Goal: Task Accomplishment & Management: Manage account settings

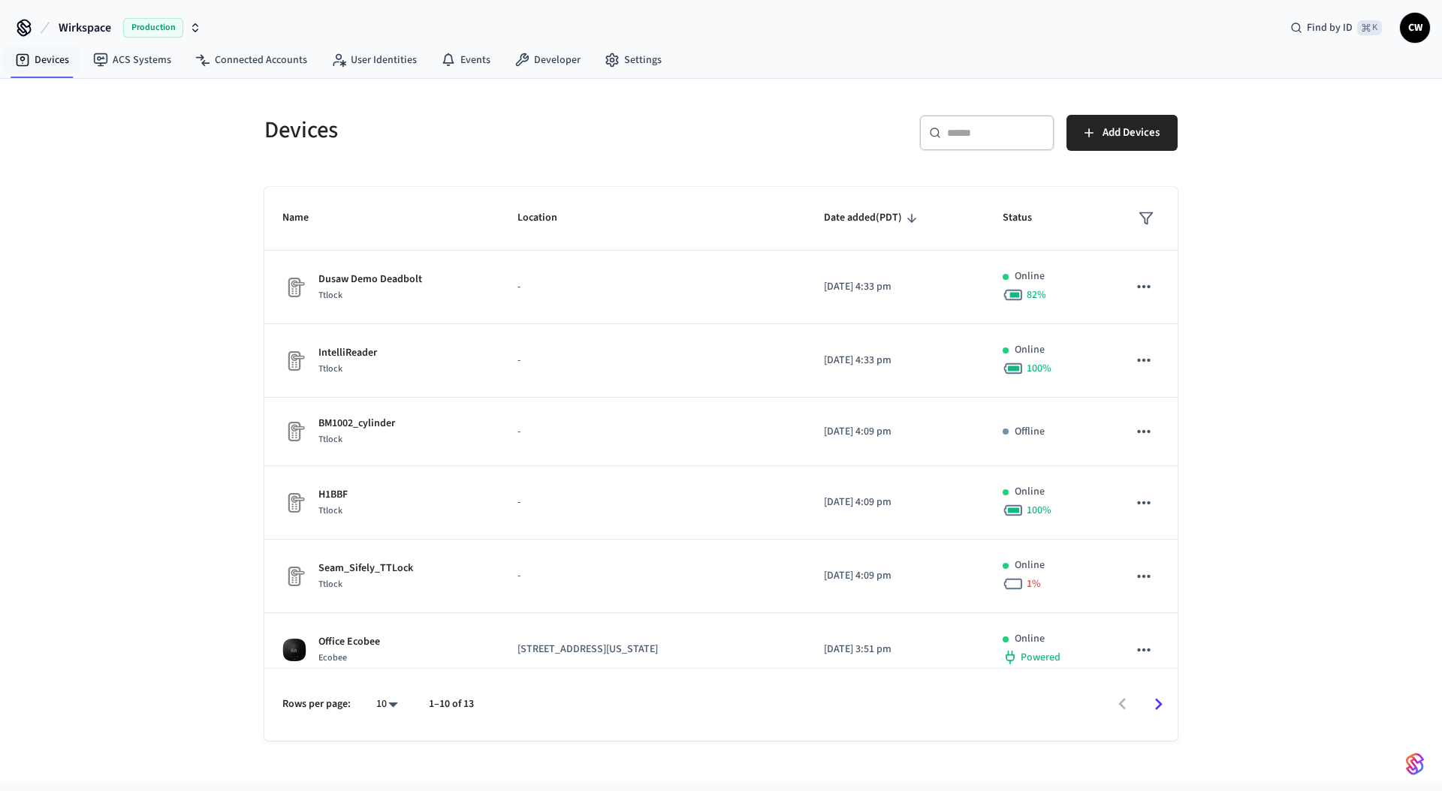
click at [74, 28] on span "Wirkspace" at bounding box center [85, 28] width 53 height 18
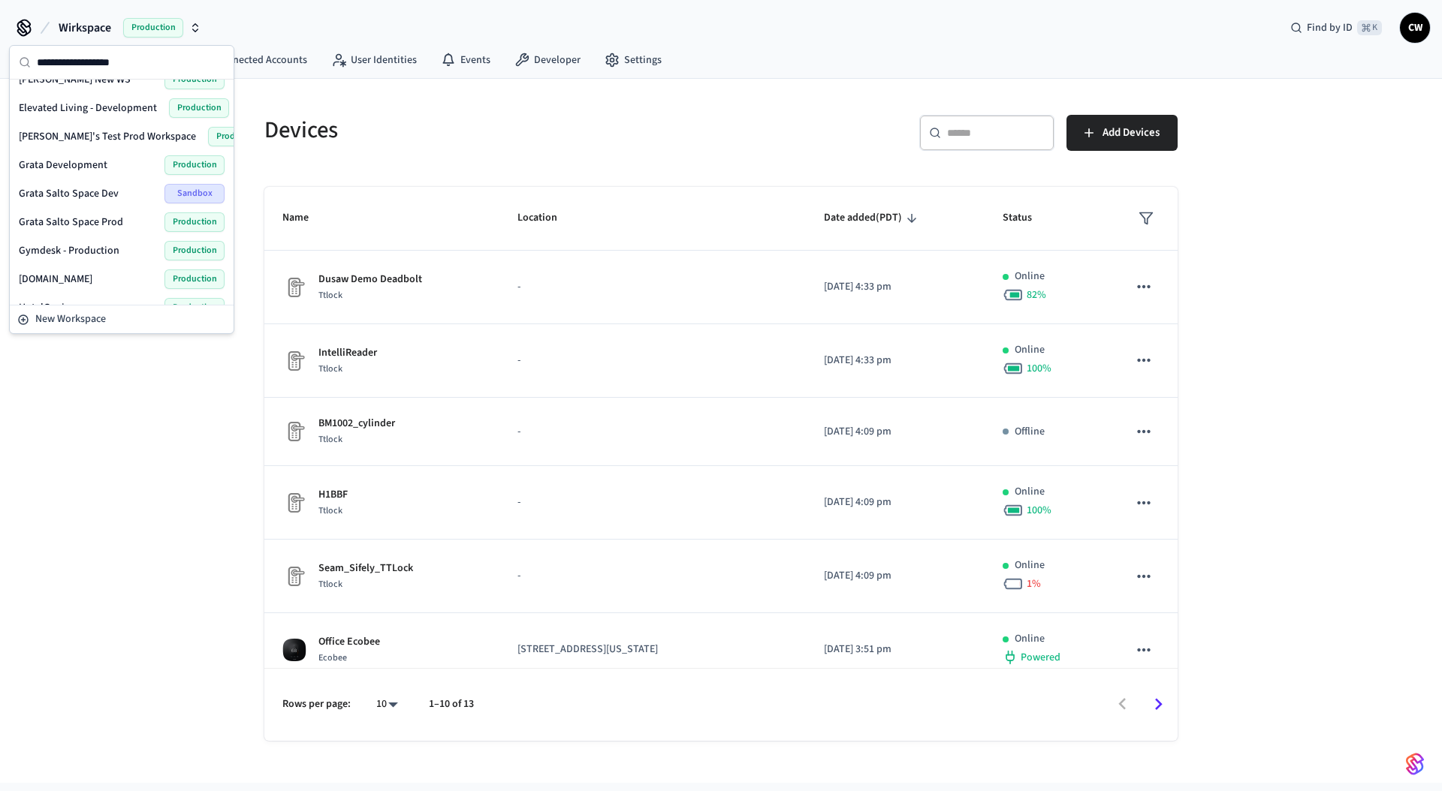
scroll to position [548, 0]
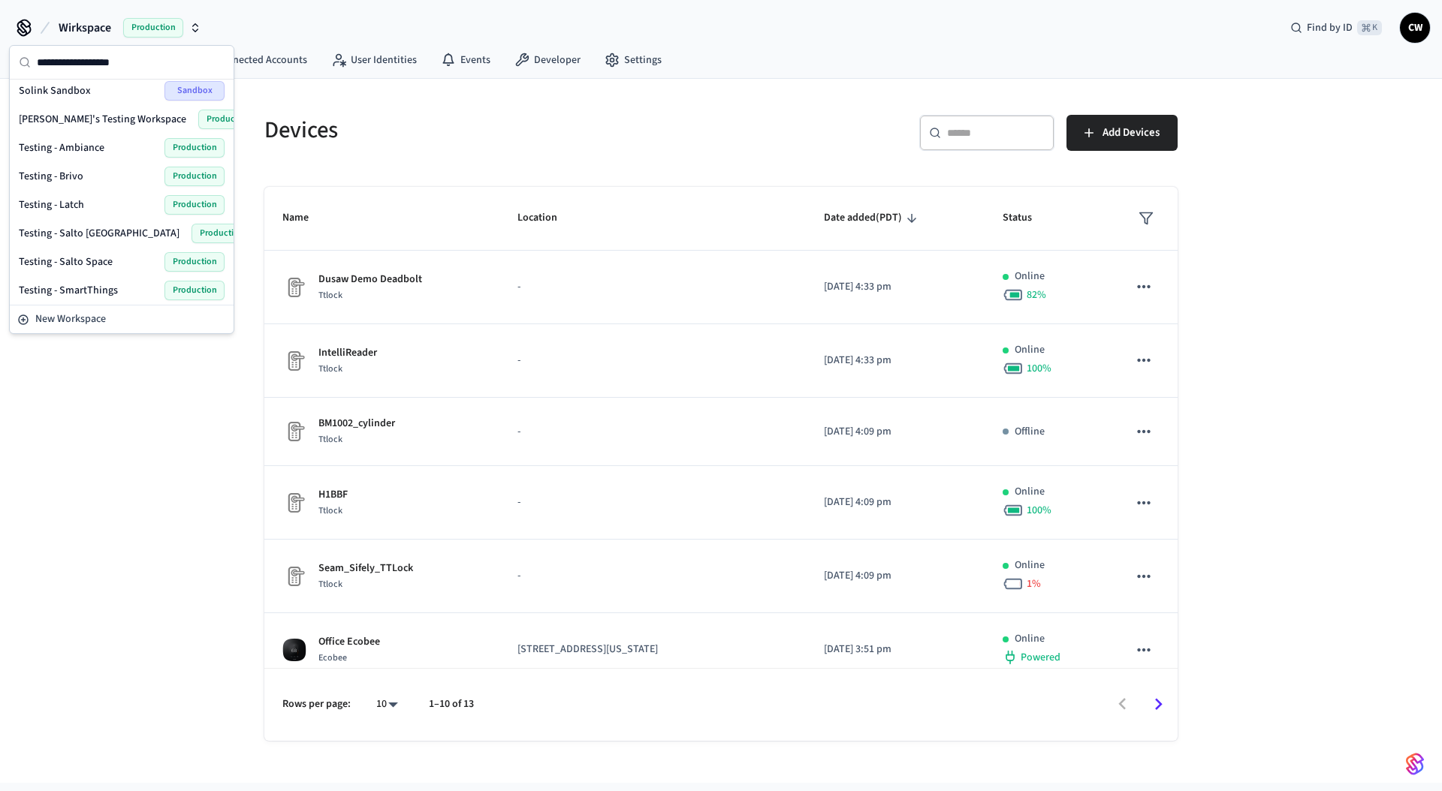
click at [139, 386] on div "Devices ​ ​ Add Devices Name Location Date added (PDT) Status Dusaw Demo Deadbo…" at bounding box center [721, 431] width 1442 height 704
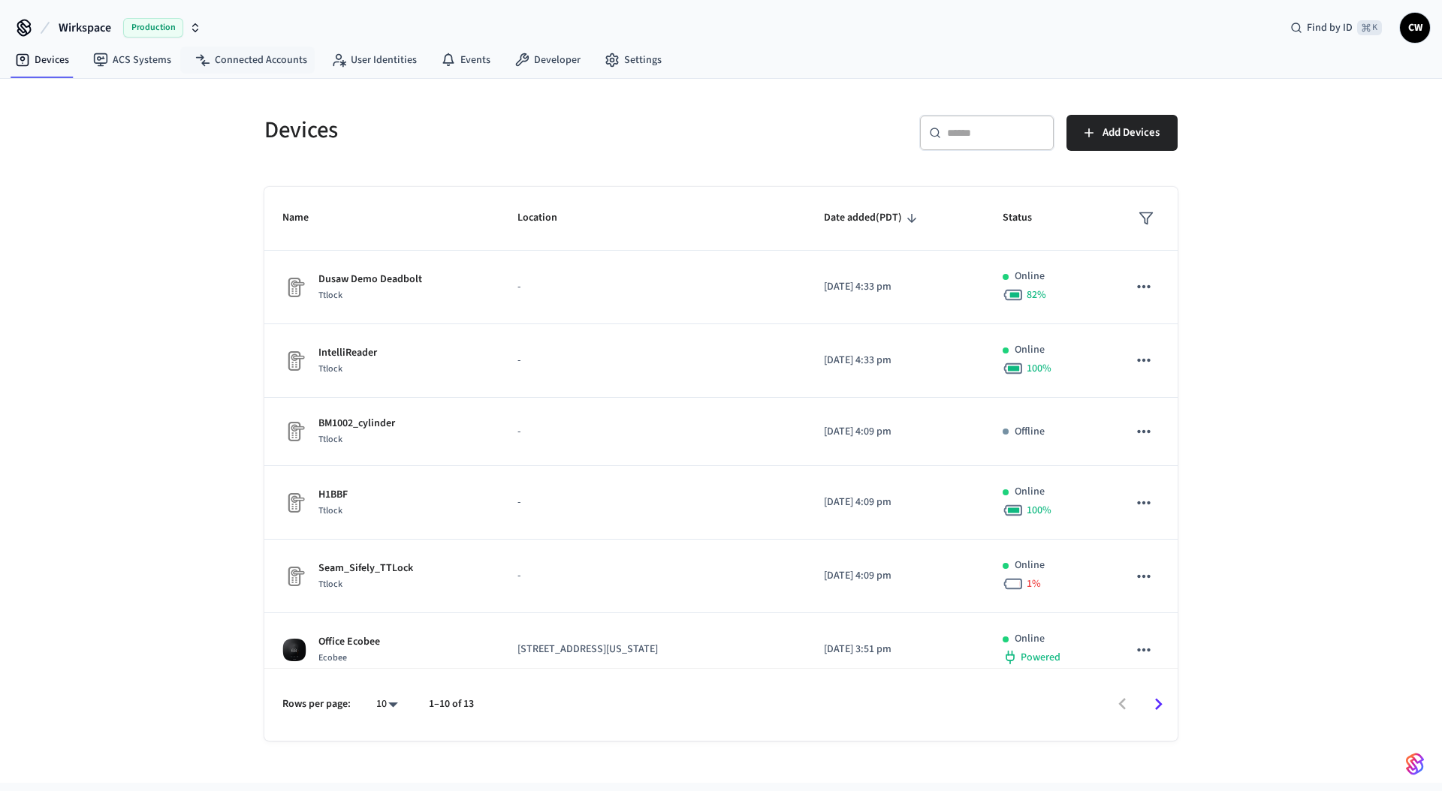
click at [79, 32] on span "Wirkspace" at bounding box center [85, 28] width 53 height 18
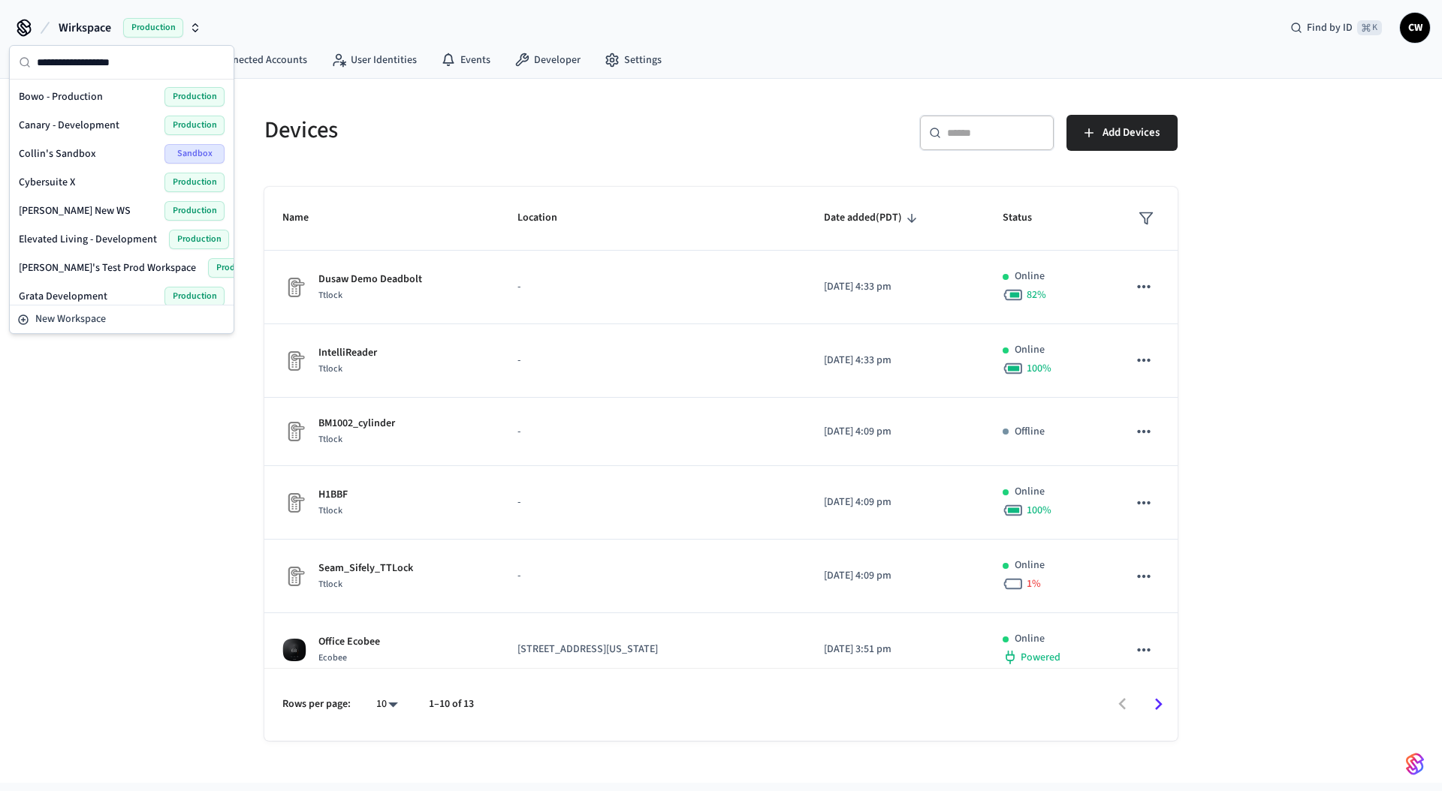
click at [96, 89] on div "Bowo - Production Production" at bounding box center [122, 97] width 206 height 20
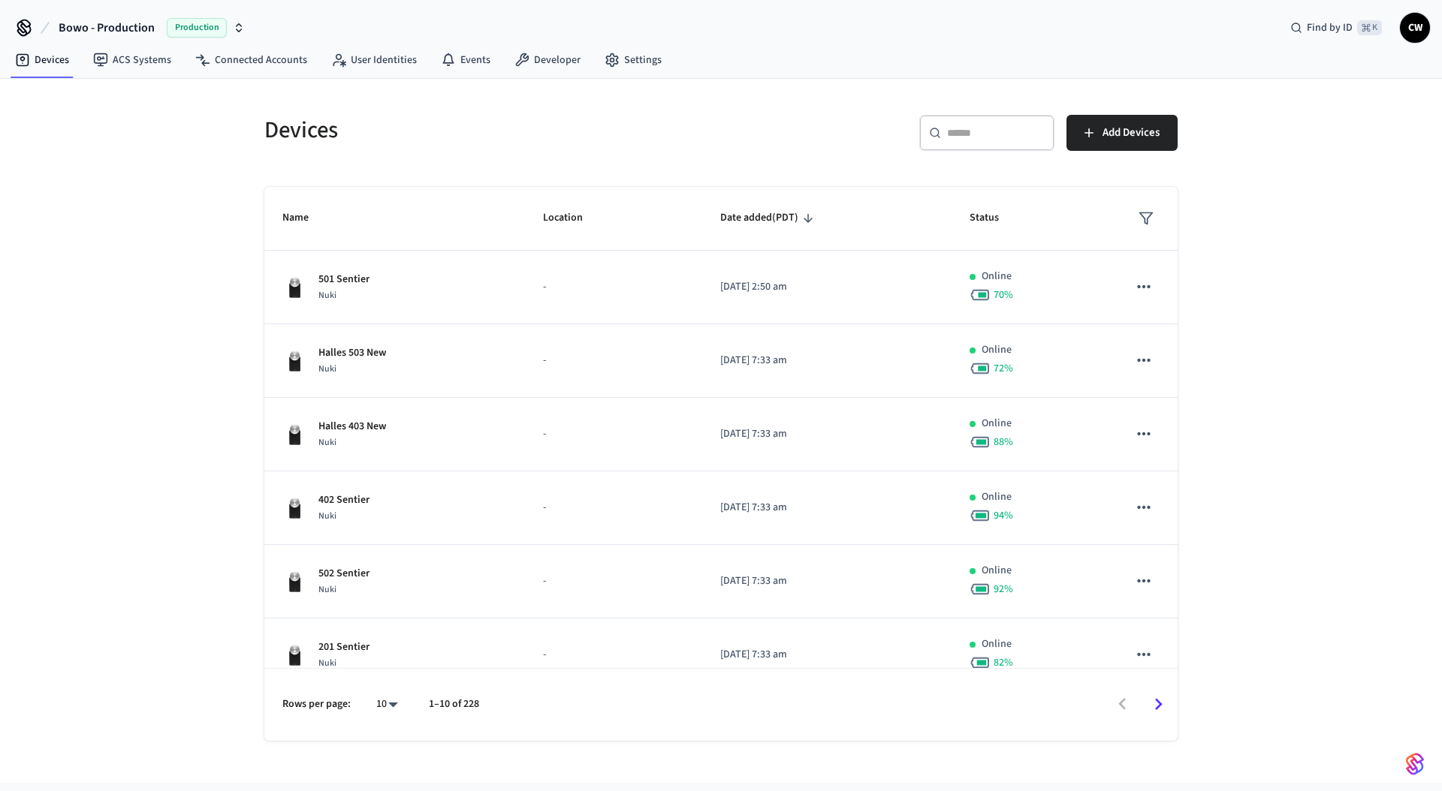
click at [252, 77] on nav "Devices ACS Systems Connected Accounts User Identities Events Developer Settings" at bounding box center [338, 61] width 671 height 35
click at [259, 65] on link "Connected Accounts" at bounding box center [251, 60] width 136 height 27
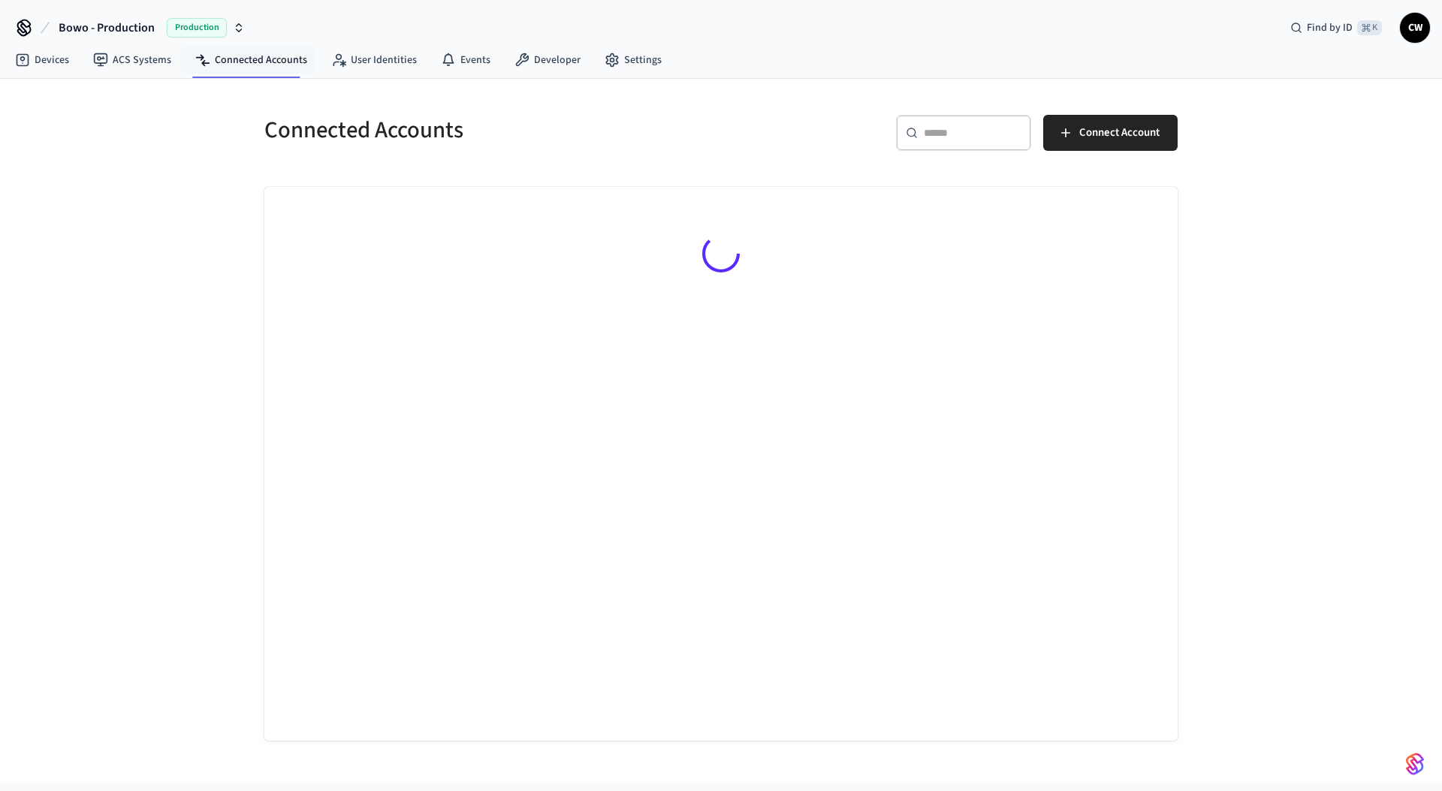
click at [161, 277] on div "Connected Accounts ​ ​ Connect Account" at bounding box center [721, 431] width 1442 height 704
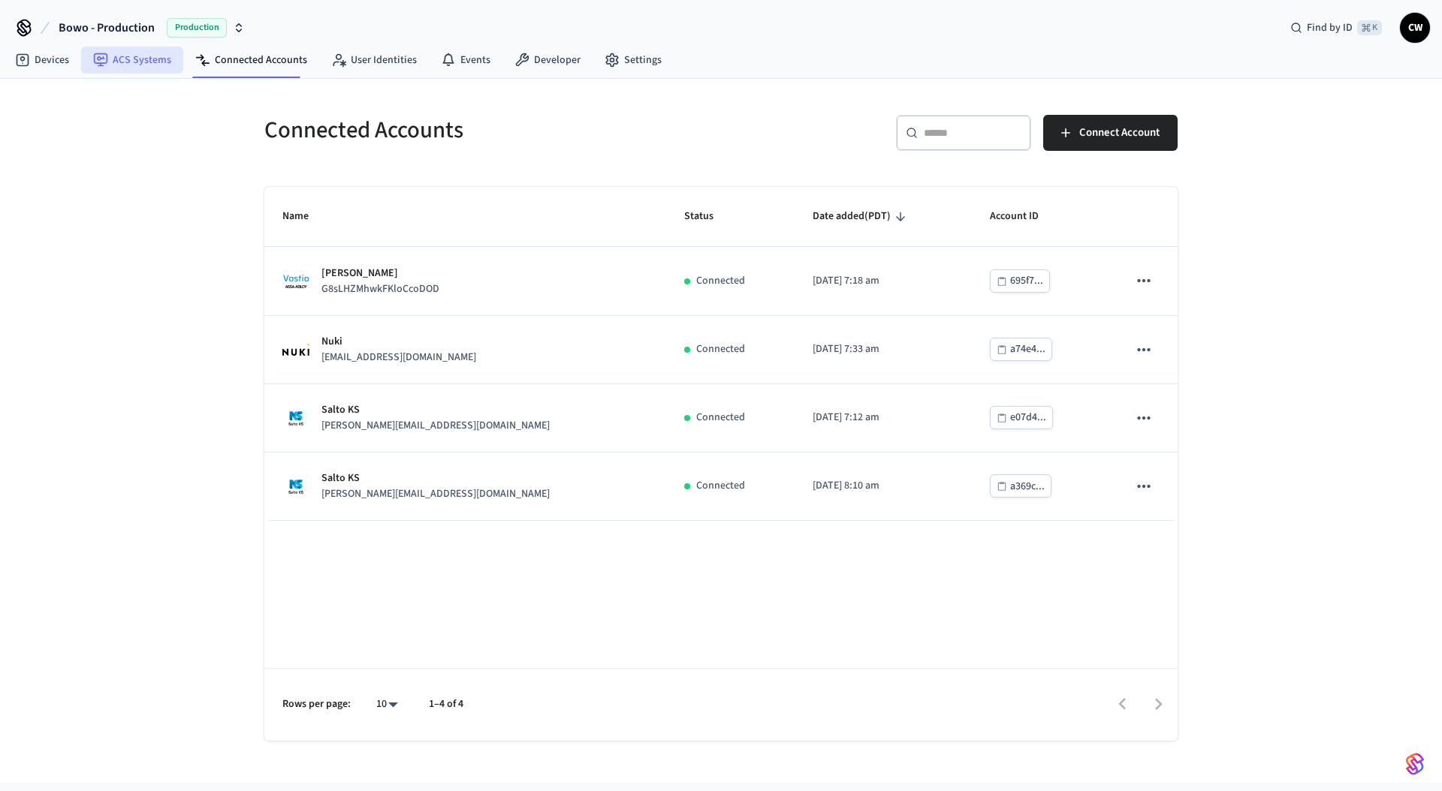
click at [135, 69] on link "ACS Systems" at bounding box center [132, 60] width 102 height 27
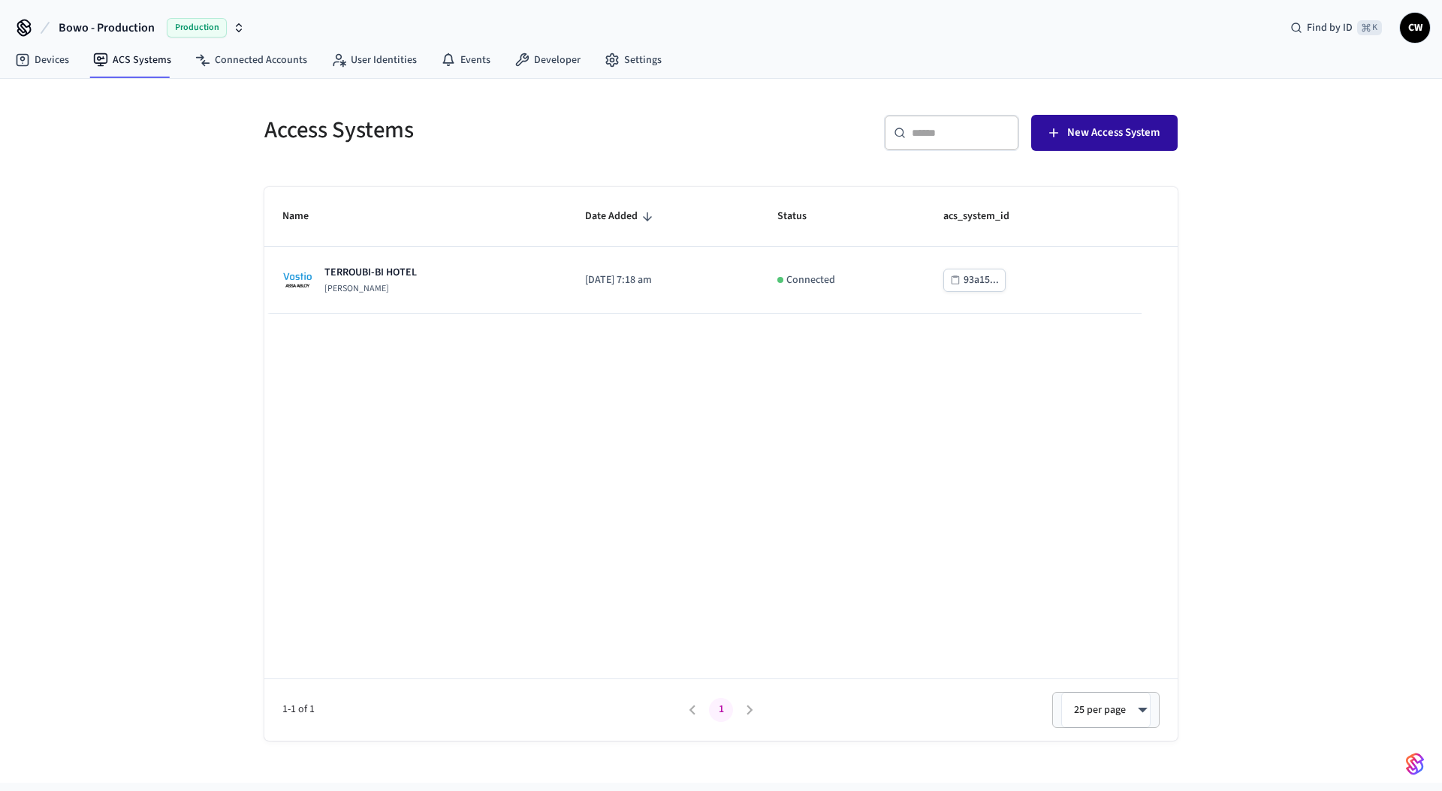
click at [1145, 131] on span "New Access System" at bounding box center [1113, 133] width 92 height 20
click at [191, 234] on div "Access Systems ​ ​ New Access System Name Date Added Status acs_system_id TERRO…" at bounding box center [721, 431] width 1442 height 704
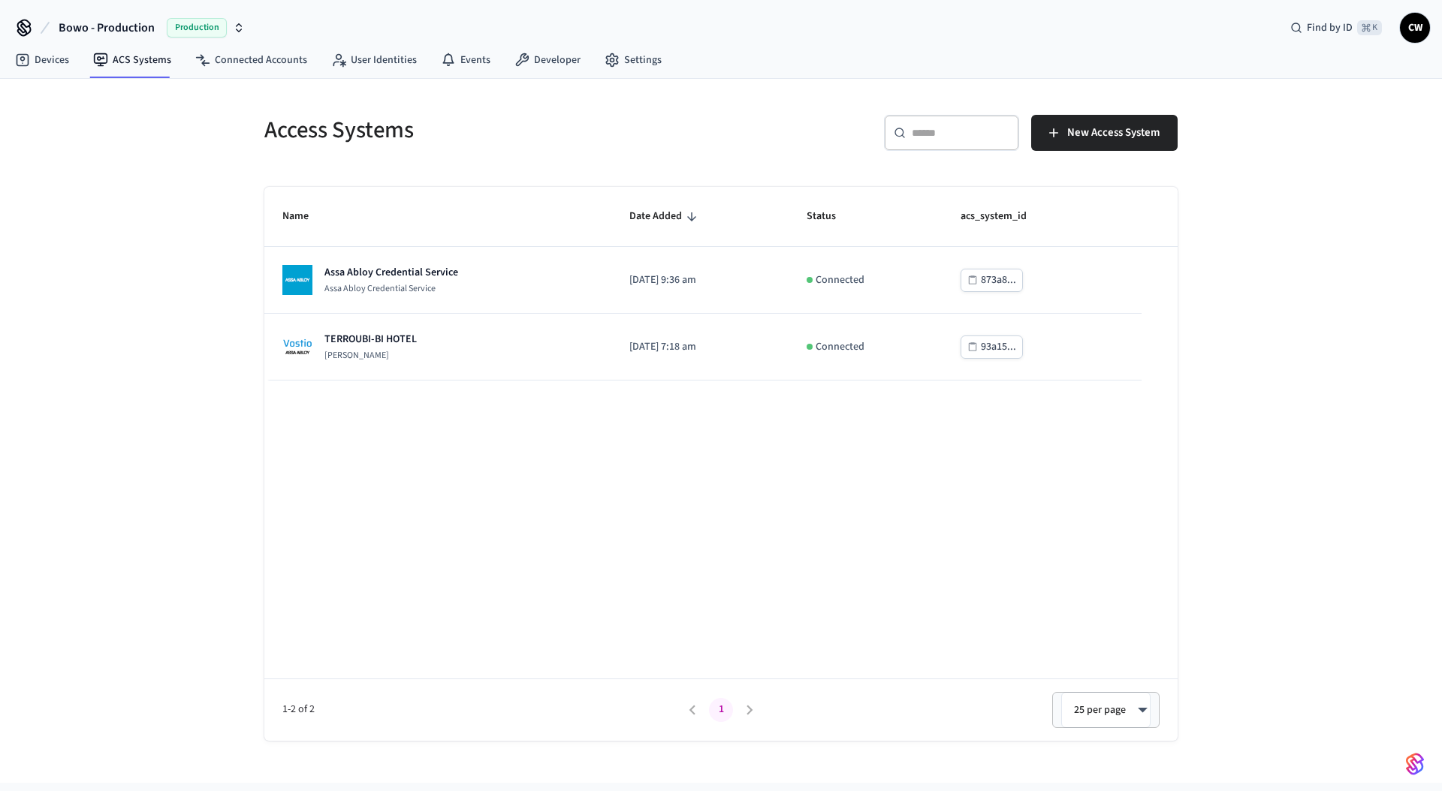
click at [167, 415] on div "Access Systems ​ ​ New Access System Name Date Added Status acs_system_id Assa …" at bounding box center [721, 431] width 1442 height 704
click at [184, 233] on div "Access Systems ​ ​ New Access System Name Date Added Status acs_system_id Assa …" at bounding box center [721, 431] width 1442 height 704
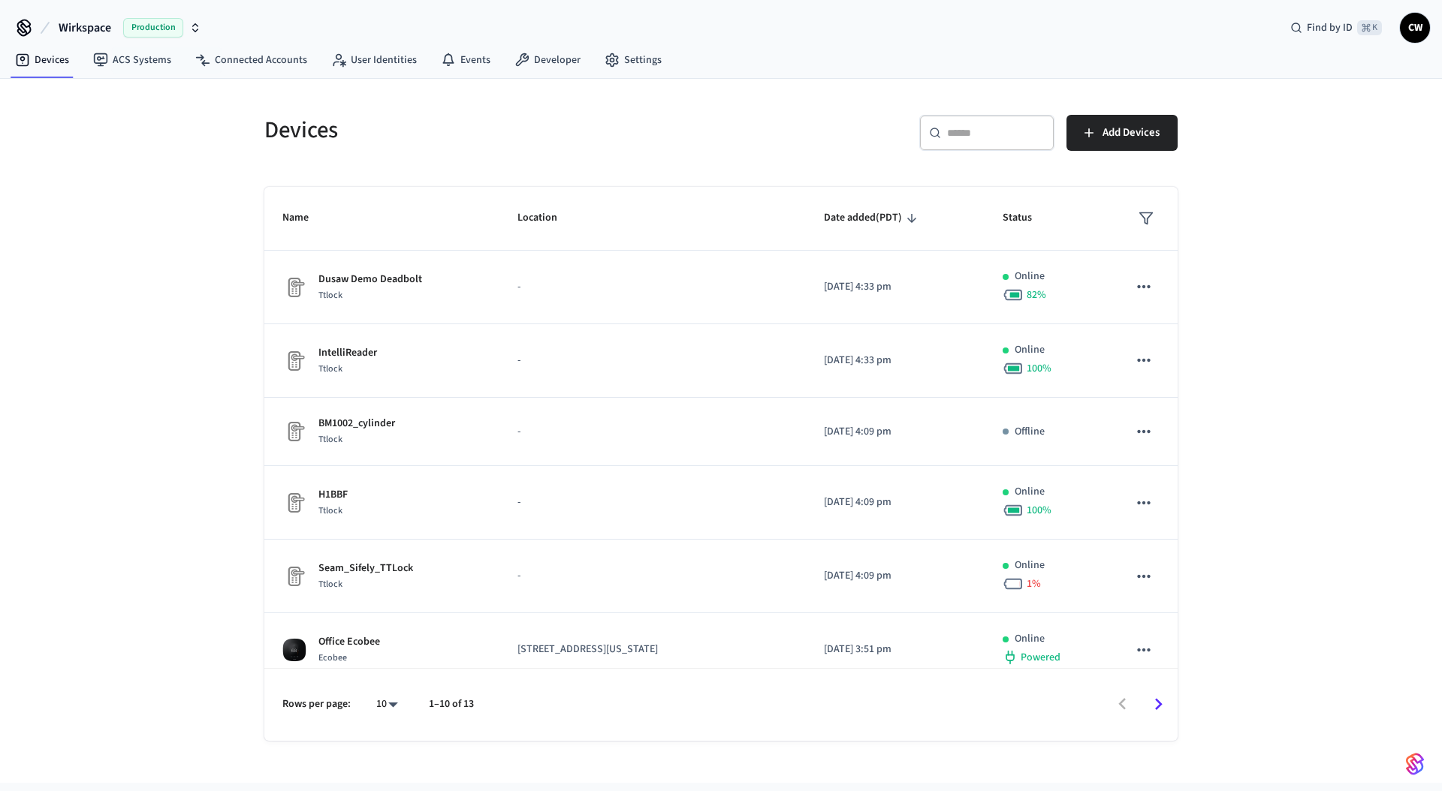
click at [103, 29] on span "Wirkspace" at bounding box center [85, 28] width 53 height 18
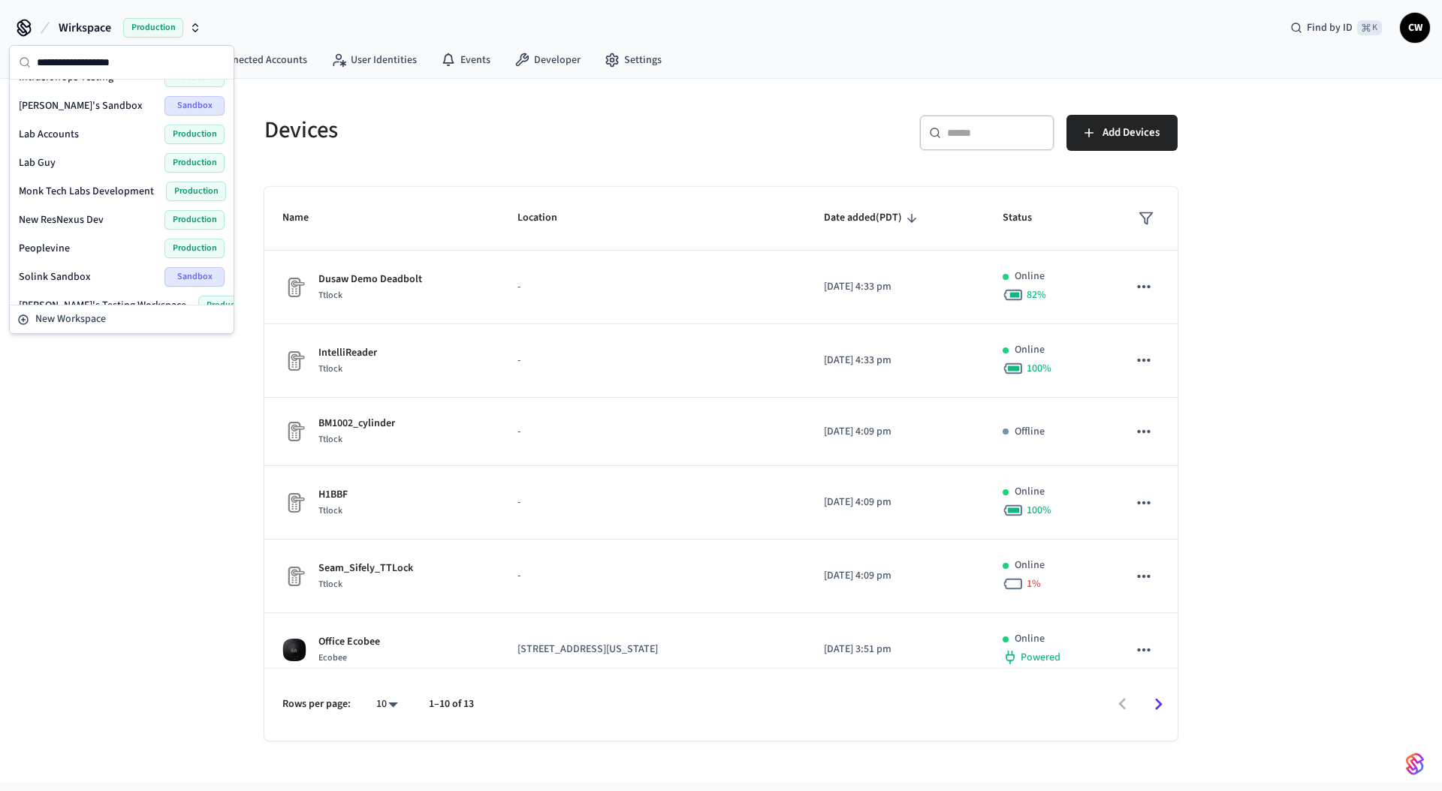
scroll to position [694, 0]
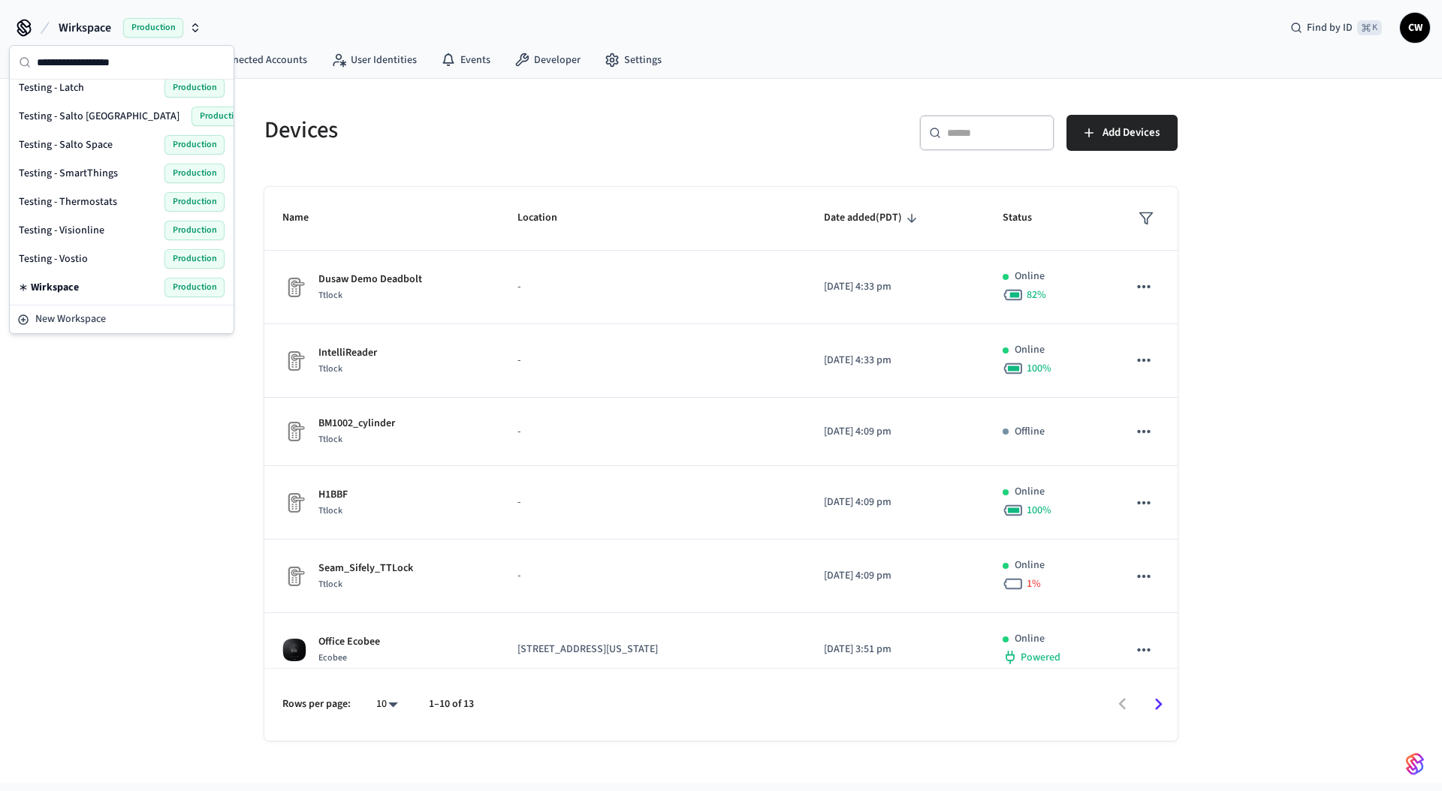
click at [104, 169] on span "Testing - SmartThings" at bounding box center [68, 173] width 99 height 15
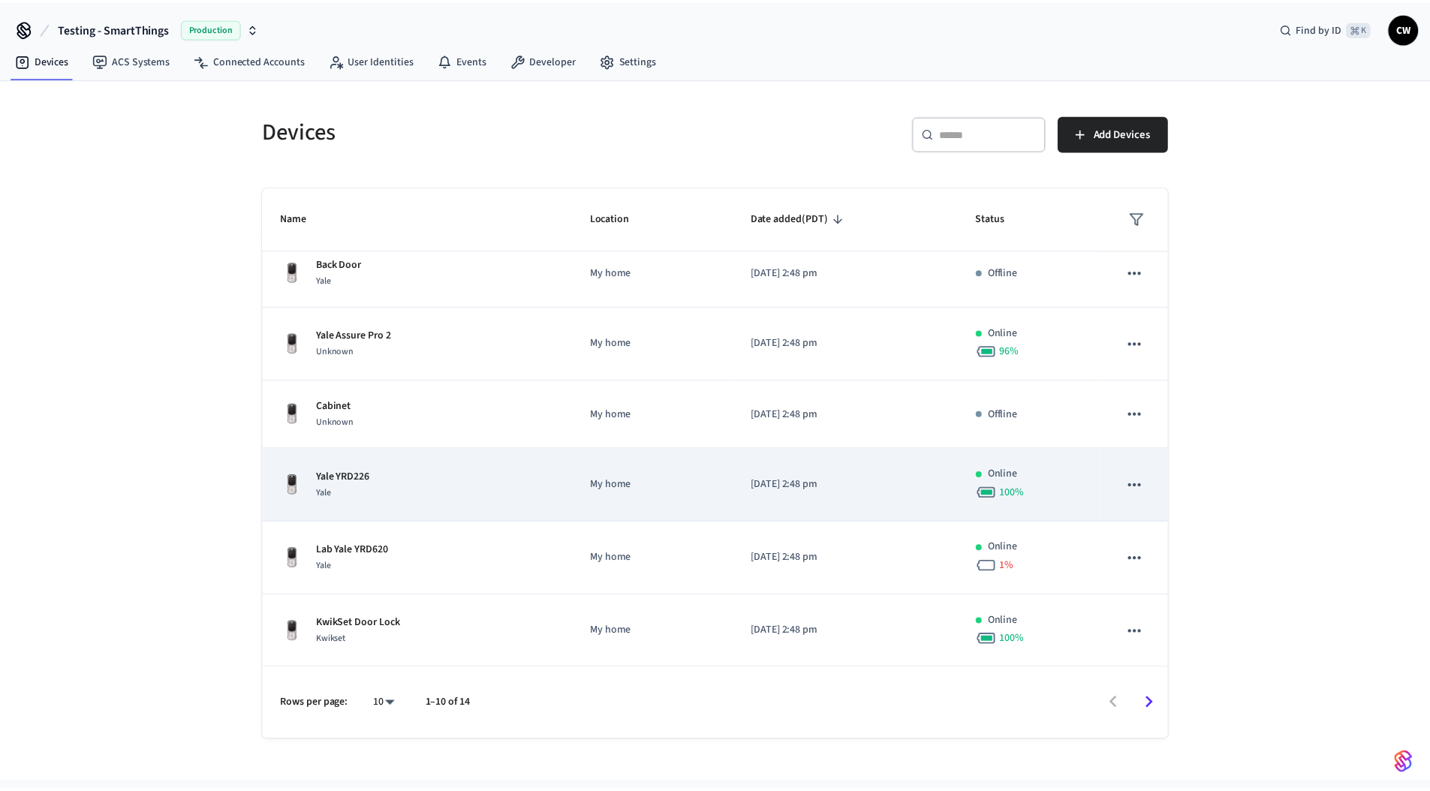
scroll to position [303, 0]
click at [434, 502] on td "Yale YRD226 Yale" at bounding box center [420, 485] width 312 height 74
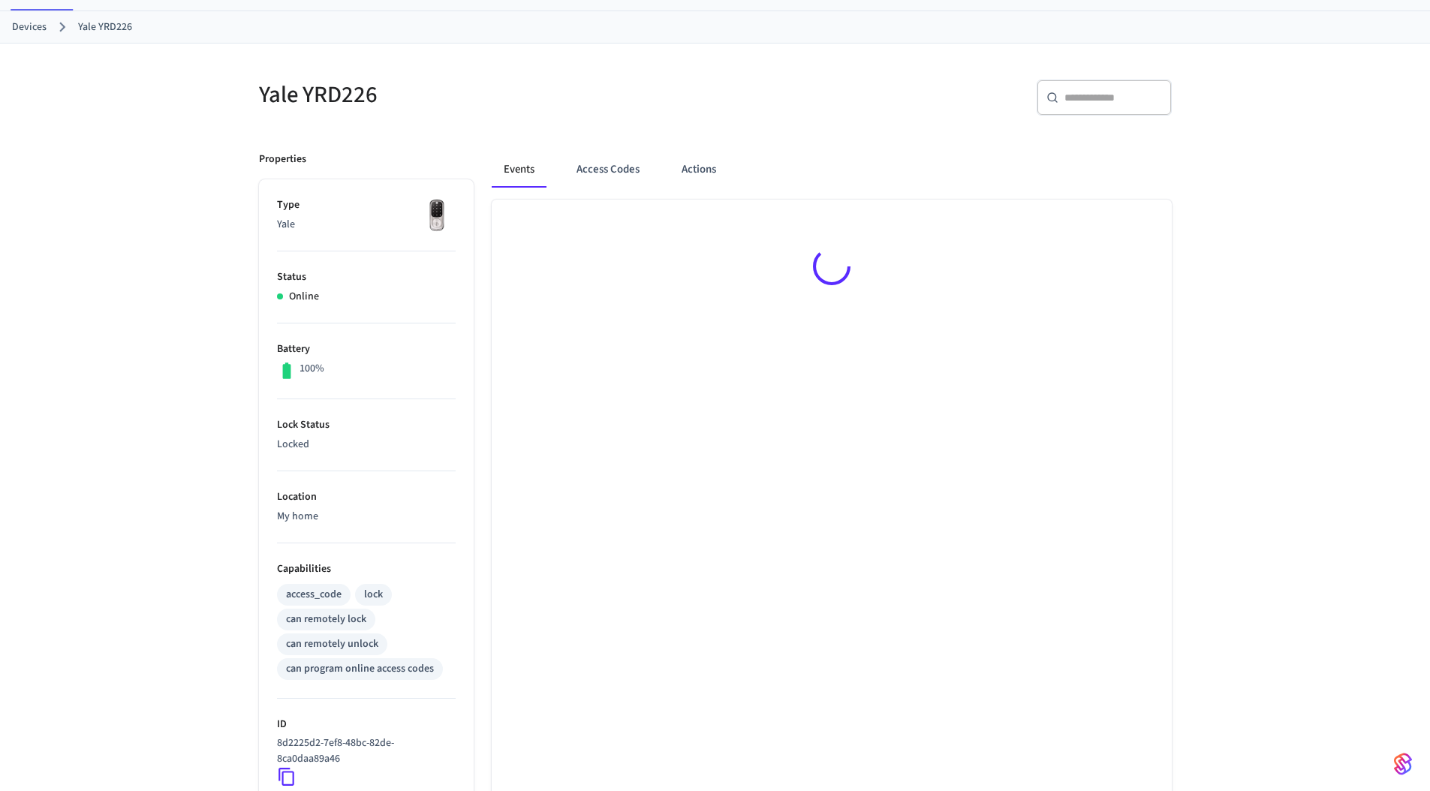
scroll to position [213, 0]
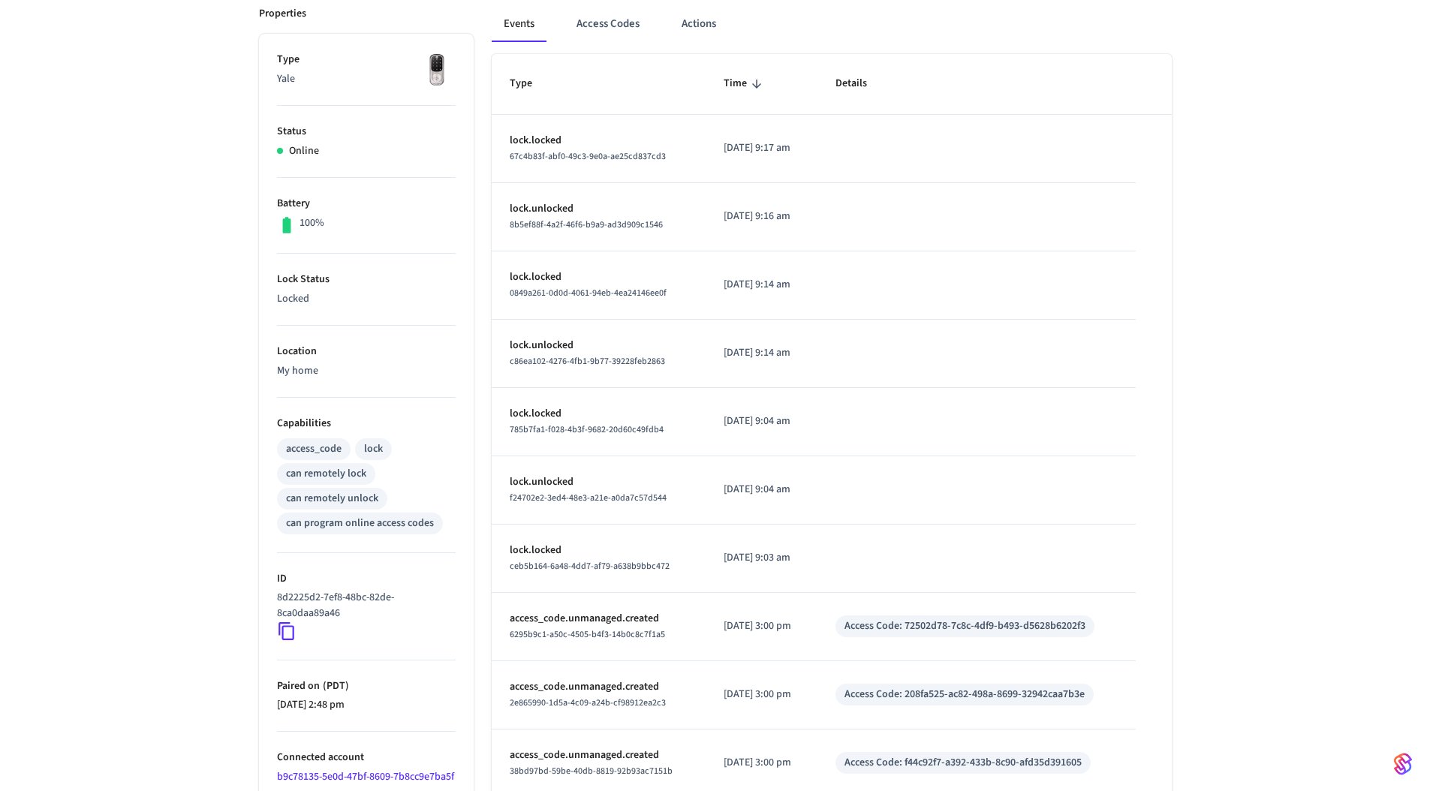
click at [294, 635] on icon at bounding box center [287, 632] width 20 height 20
click at [288, 634] on icon at bounding box center [287, 632] width 20 height 20
click at [290, 634] on icon at bounding box center [287, 632] width 20 height 20
